Goal: Task Accomplishment & Management: Manage account settings

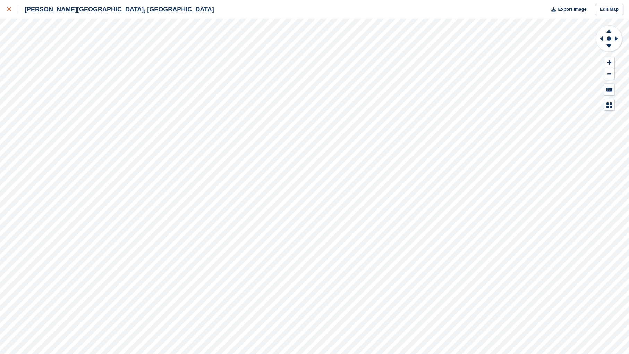
click at [9, 11] on icon at bounding box center [9, 9] width 4 height 4
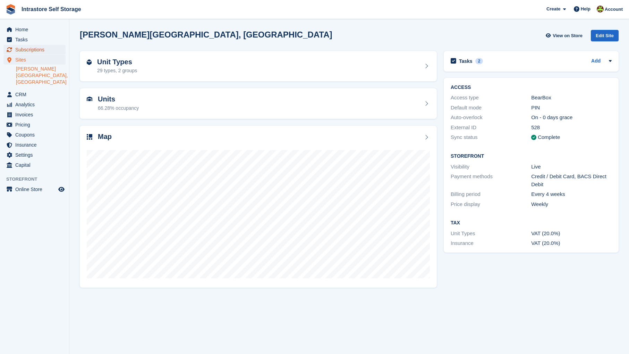
click at [28, 48] on span "Subscriptions" at bounding box center [36, 50] width 42 height 10
